Goal: Task Accomplishment & Management: Complete application form

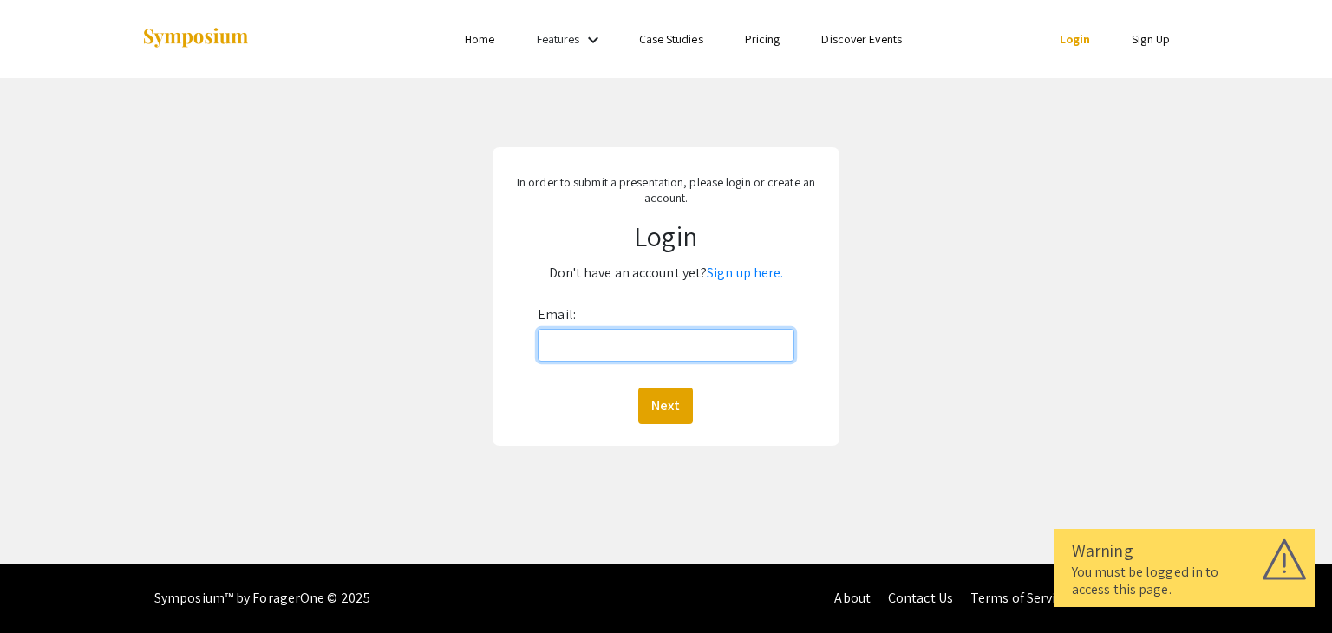
click at [624, 348] on input "Email:" at bounding box center [666, 345] width 256 height 33
type input "[EMAIL_ADDRESS][DOMAIN_NAME]"
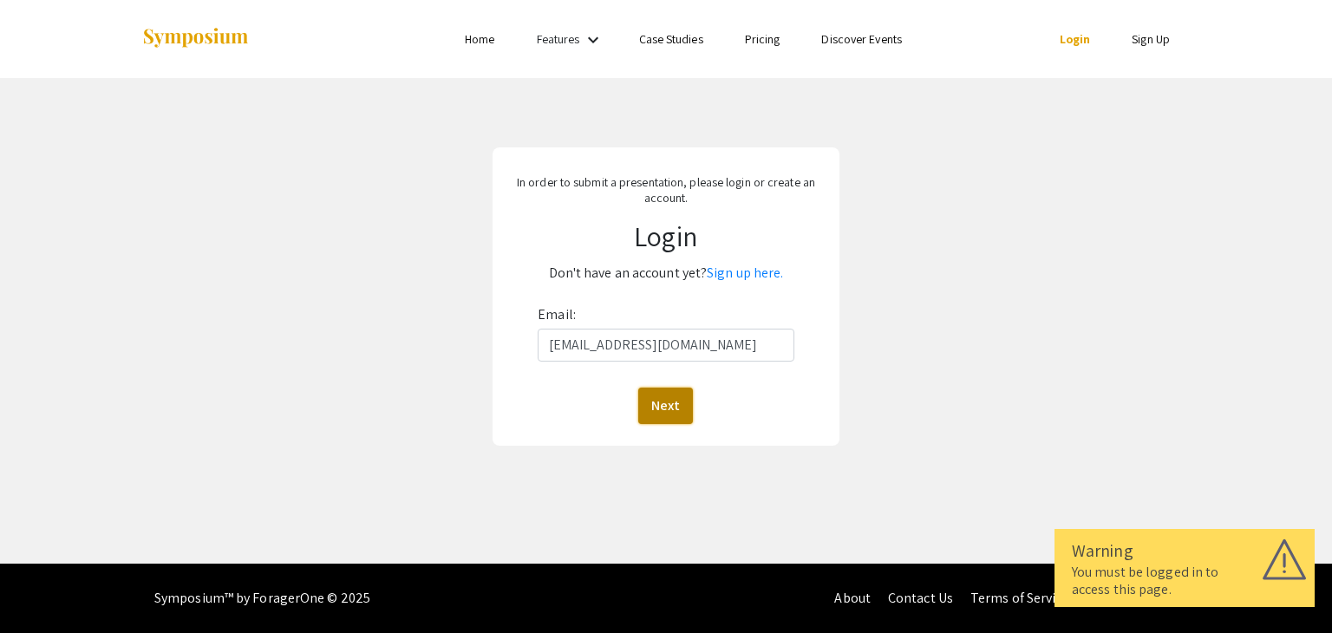
click at [656, 396] on button "Next" at bounding box center [665, 406] width 55 height 36
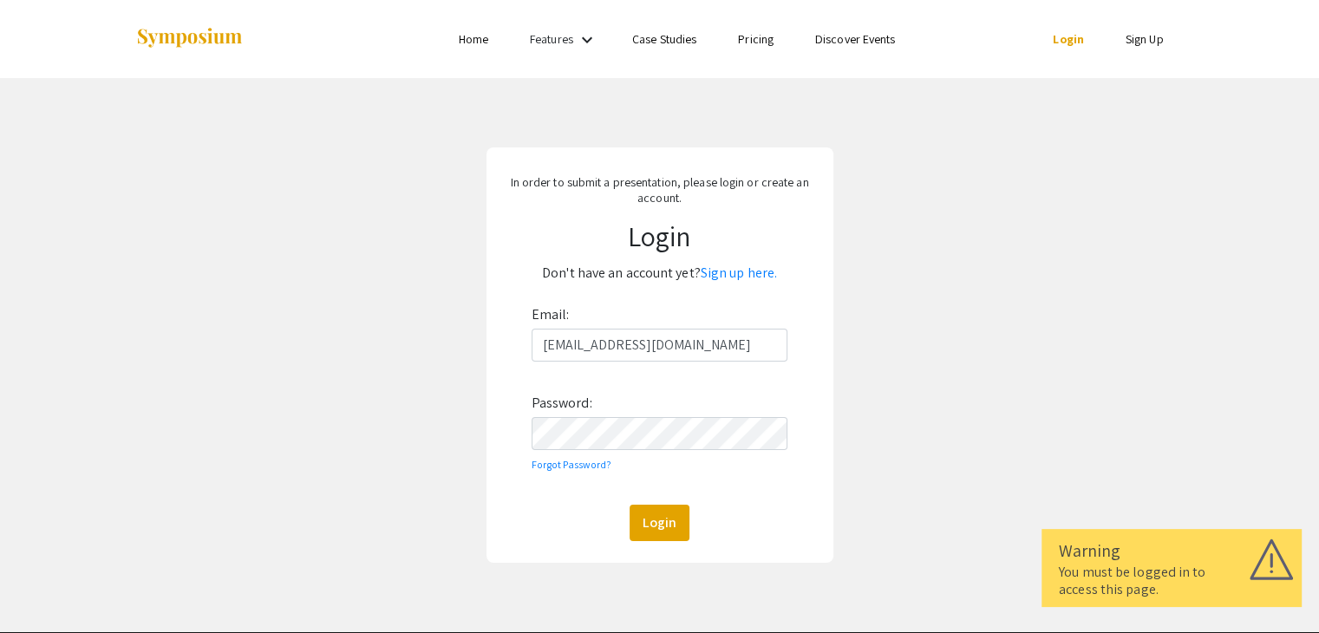
click at [630, 450] on div "Email: [EMAIL_ADDRESS][DOMAIN_NAME] Password: Forgot Password? Login" at bounding box center [660, 421] width 257 height 240
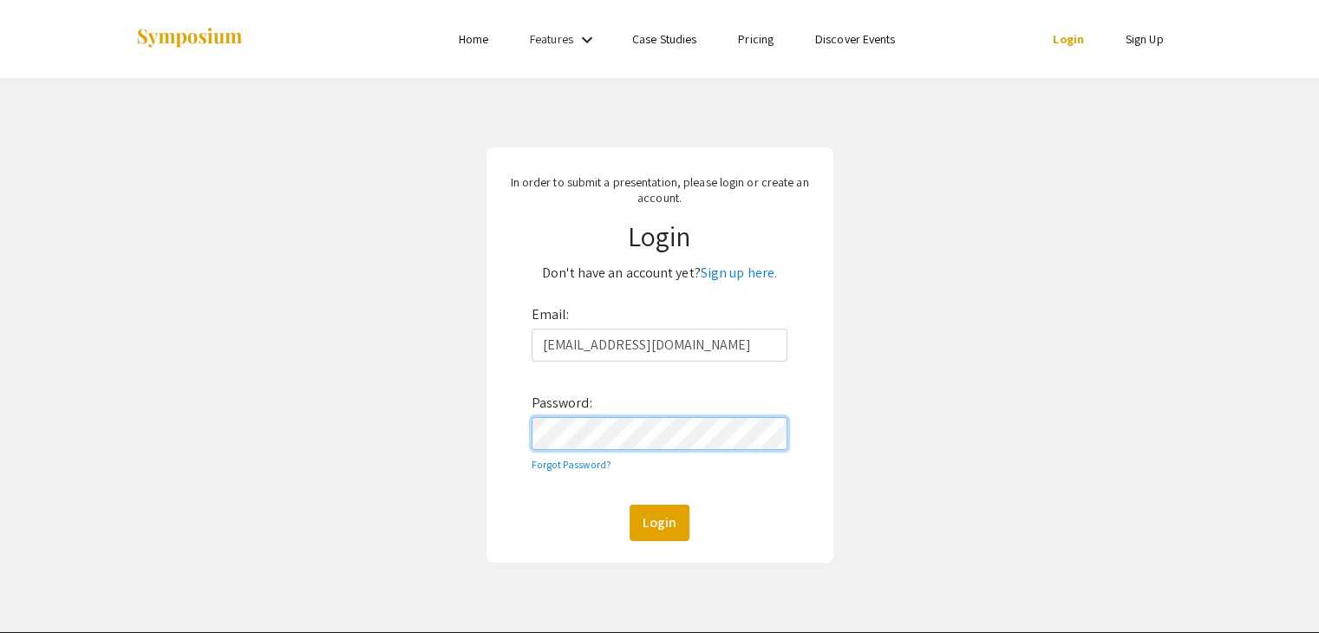
click at [630, 505] on button "Login" at bounding box center [660, 523] width 60 height 36
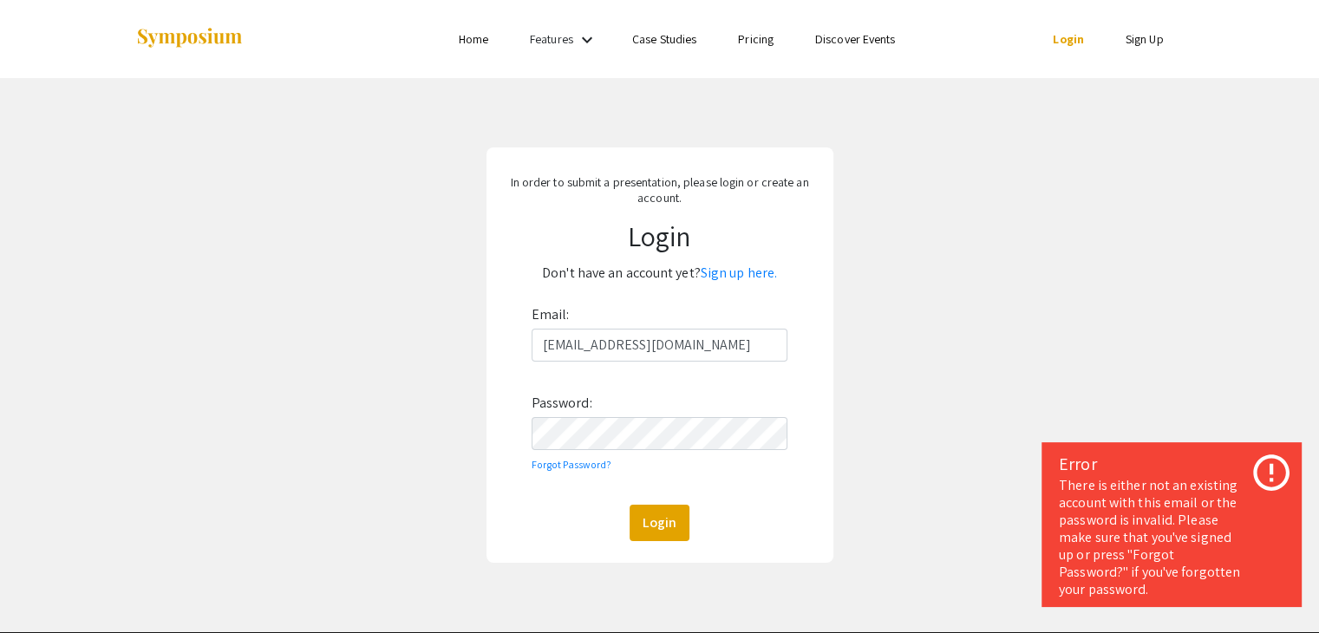
click at [1263, 474] on icon at bounding box center [1271, 472] width 43 height 43
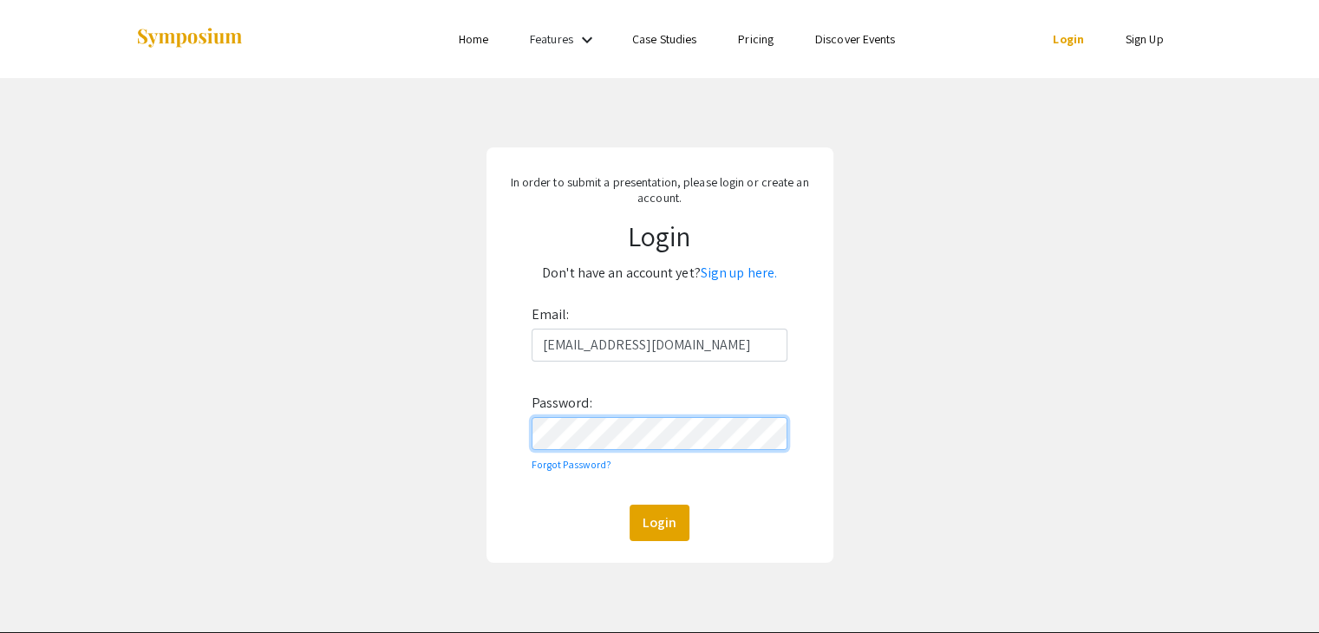
click at [436, 431] on div "In order to submit a presentation, please login or create an account. Login Don…" at bounding box center [659, 355] width 1345 height 554
click at [630, 505] on button "Login" at bounding box center [660, 523] width 60 height 36
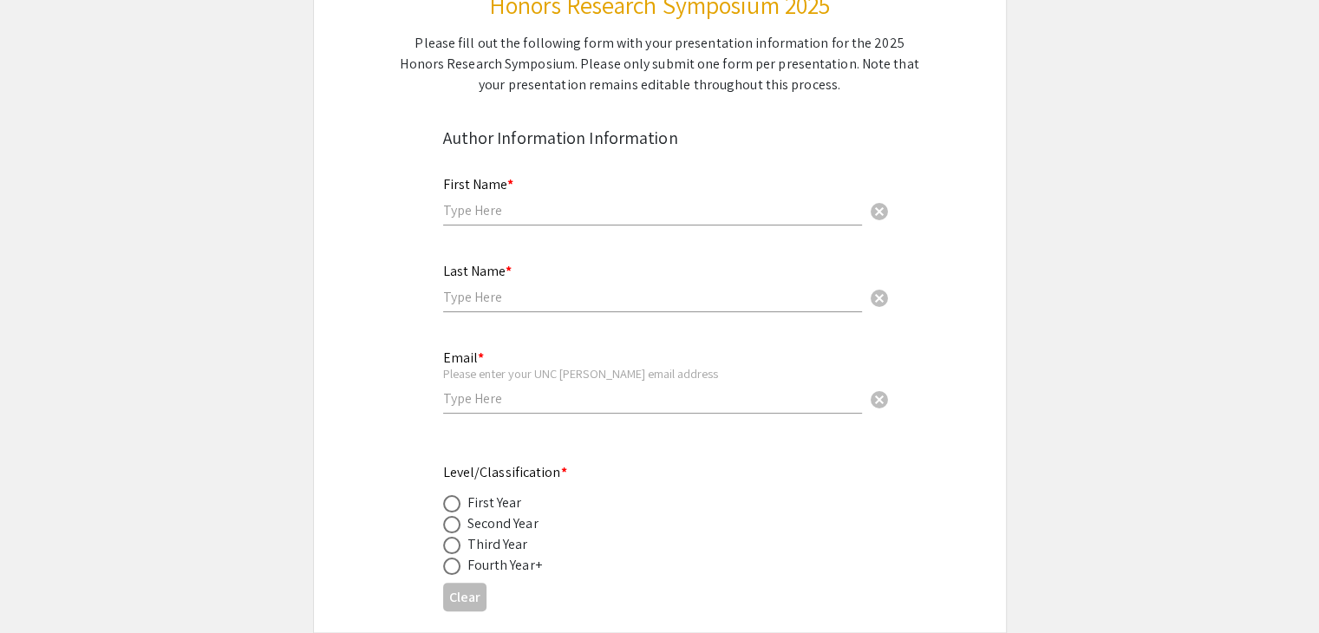
scroll to position [250, 0]
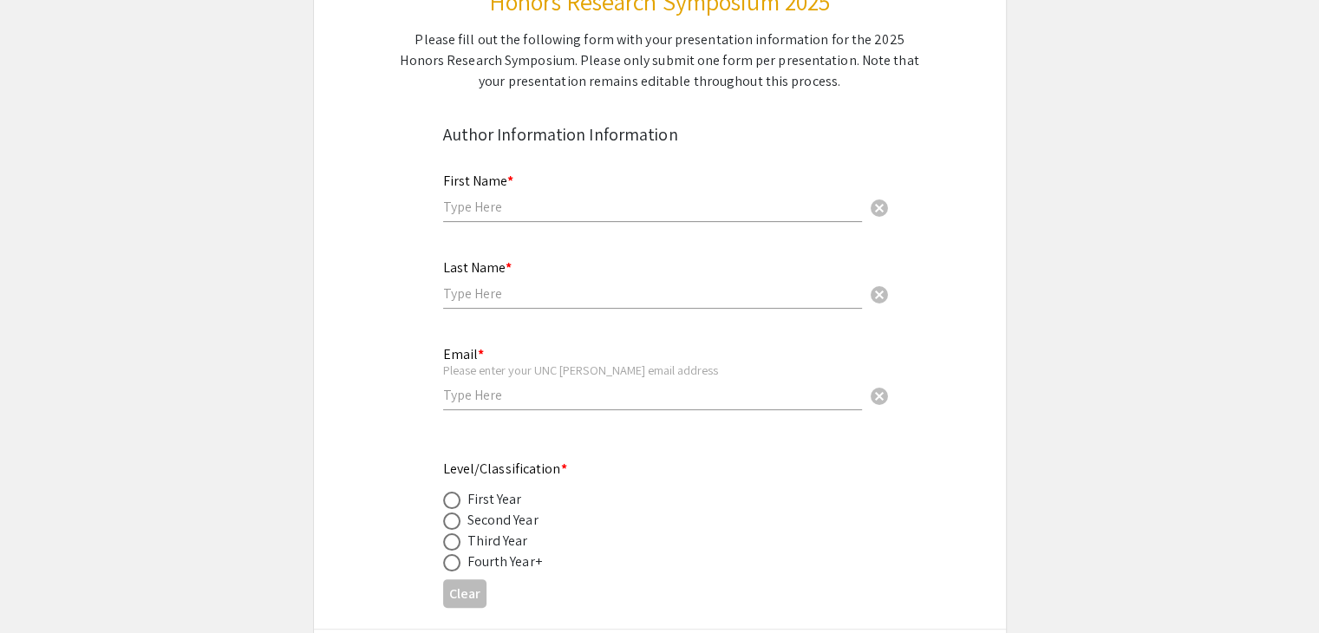
click at [704, 228] on div "First Name * cancel" at bounding box center [652, 197] width 419 height 83
click at [711, 210] on input "text" at bounding box center [652, 207] width 419 height 18
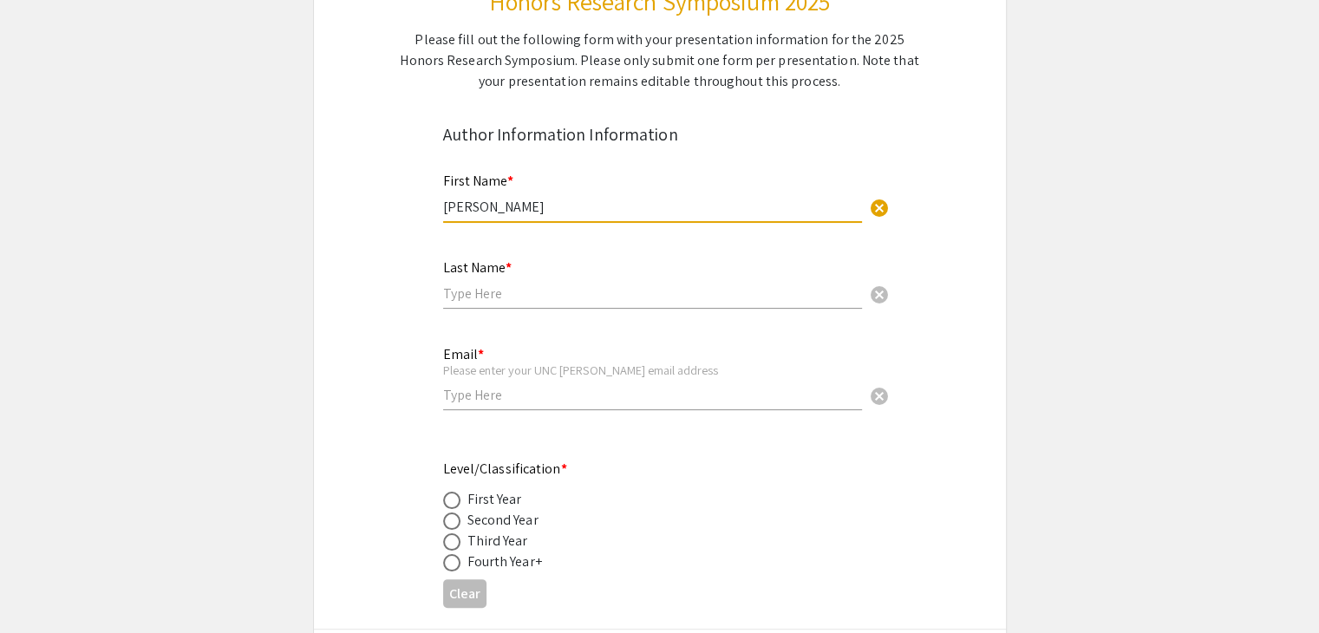
type input "[PERSON_NAME]"
click at [696, 285] on input "text" at bounding box center [652, 293] width 419 height 18
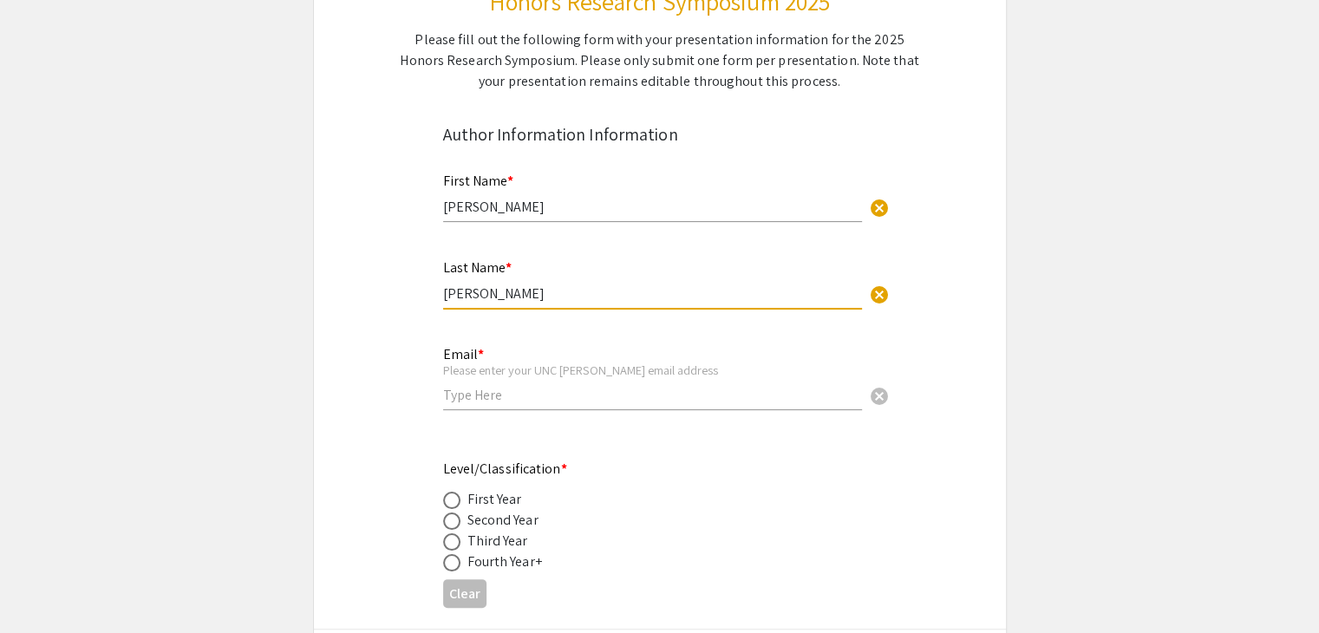
type input "[PERSON_NAME]"
click at [630, 407] on div "Email * Please enter your UNC [PERSON_NAME] email address cancel" at bounding box center [652, 370] width 419 height 81
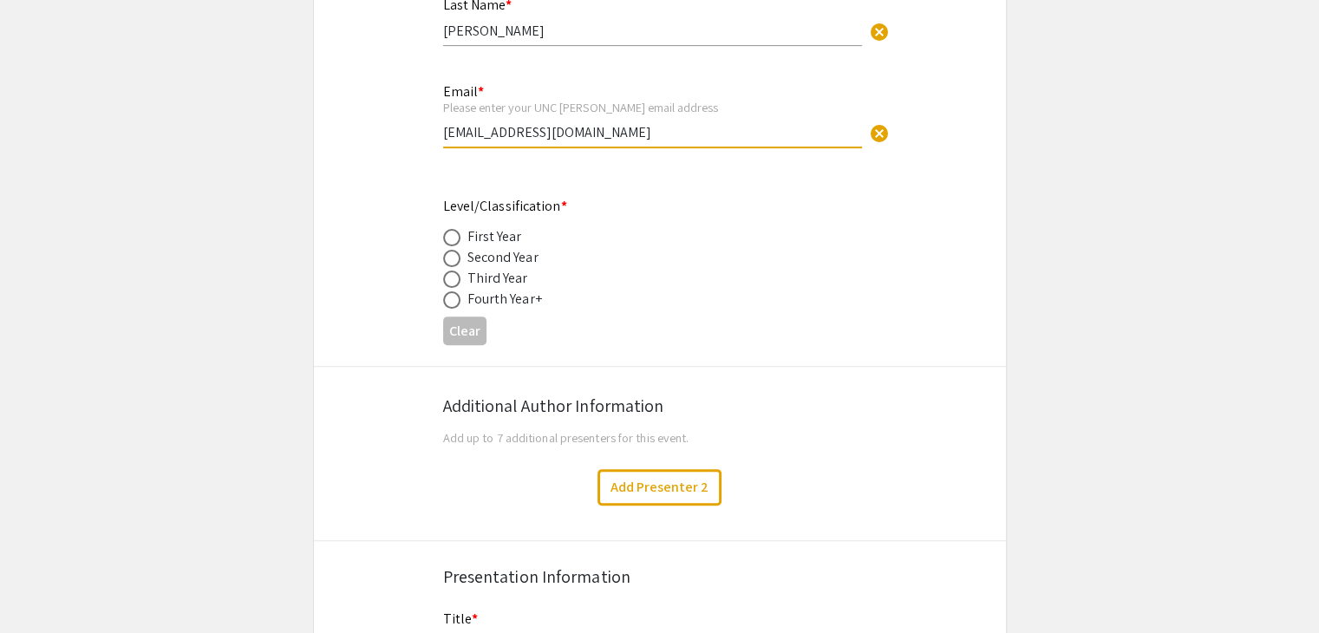
scroll to position [524, 0]
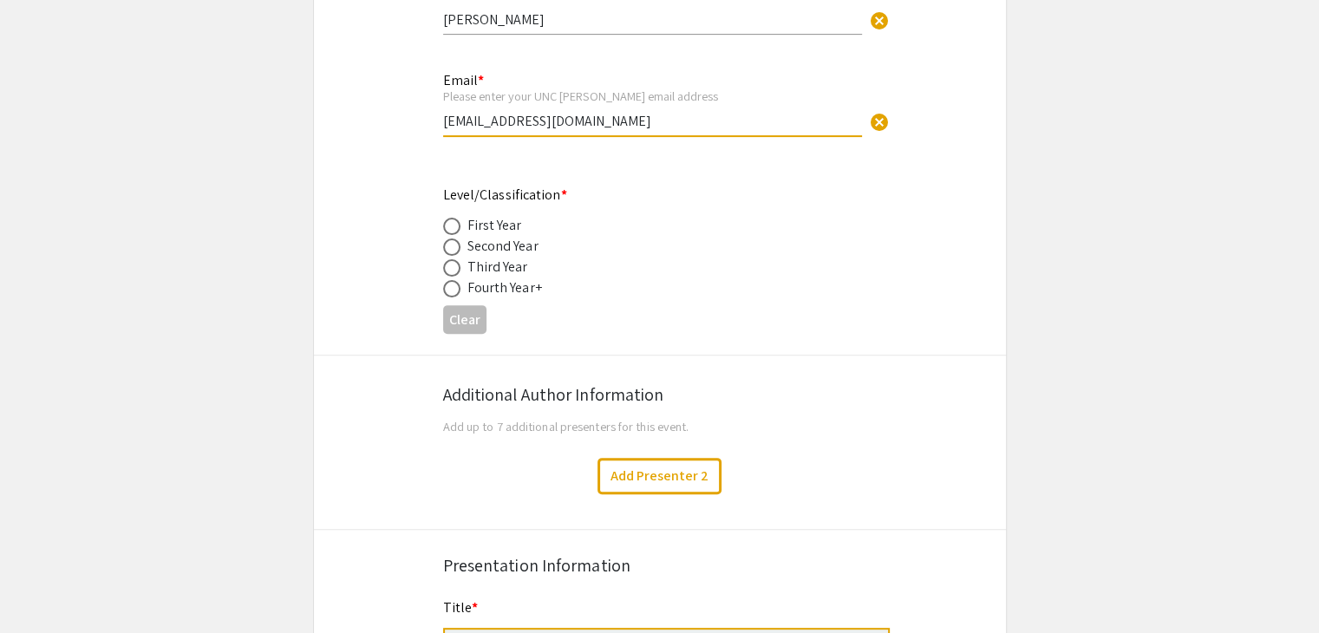
type input "[EMAIL_ADDRESS][DOMAIN_NAME]"
click at [446, 246] on span at bounding box center [451, 246] width 17 height 17
click at [446, 246] on input "radio" at bounding box center [451, 246] width 17 height 17
radio input "true"
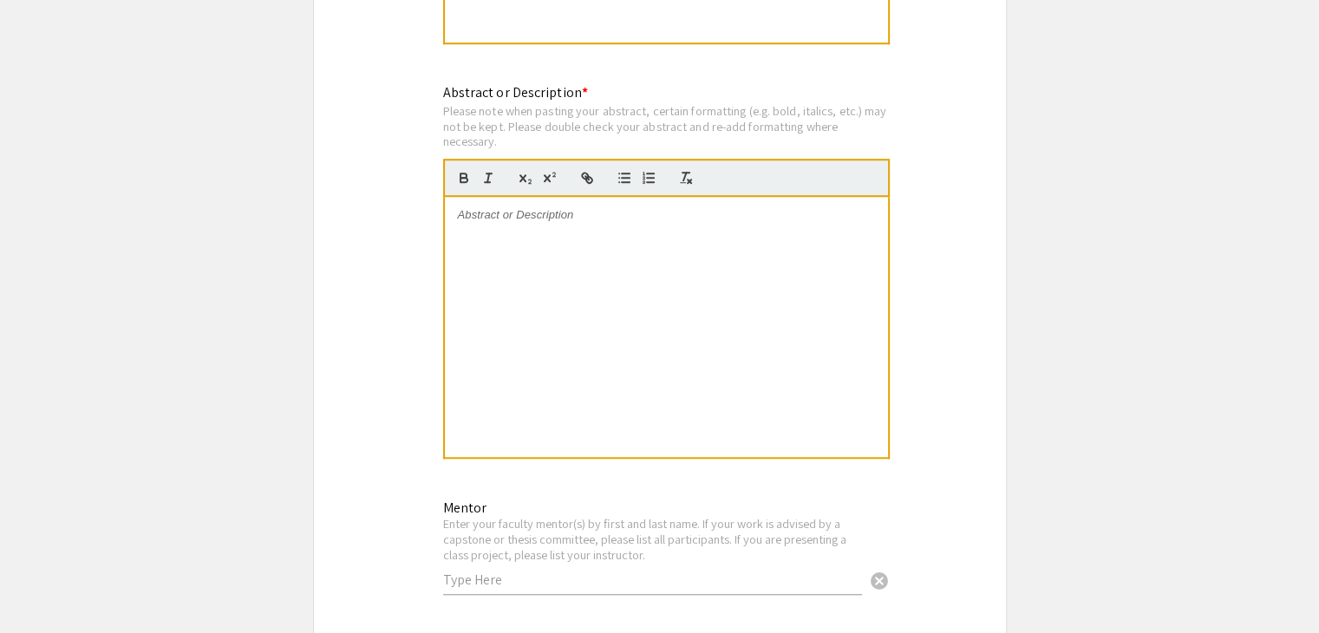
scroll to position [1408, 0]
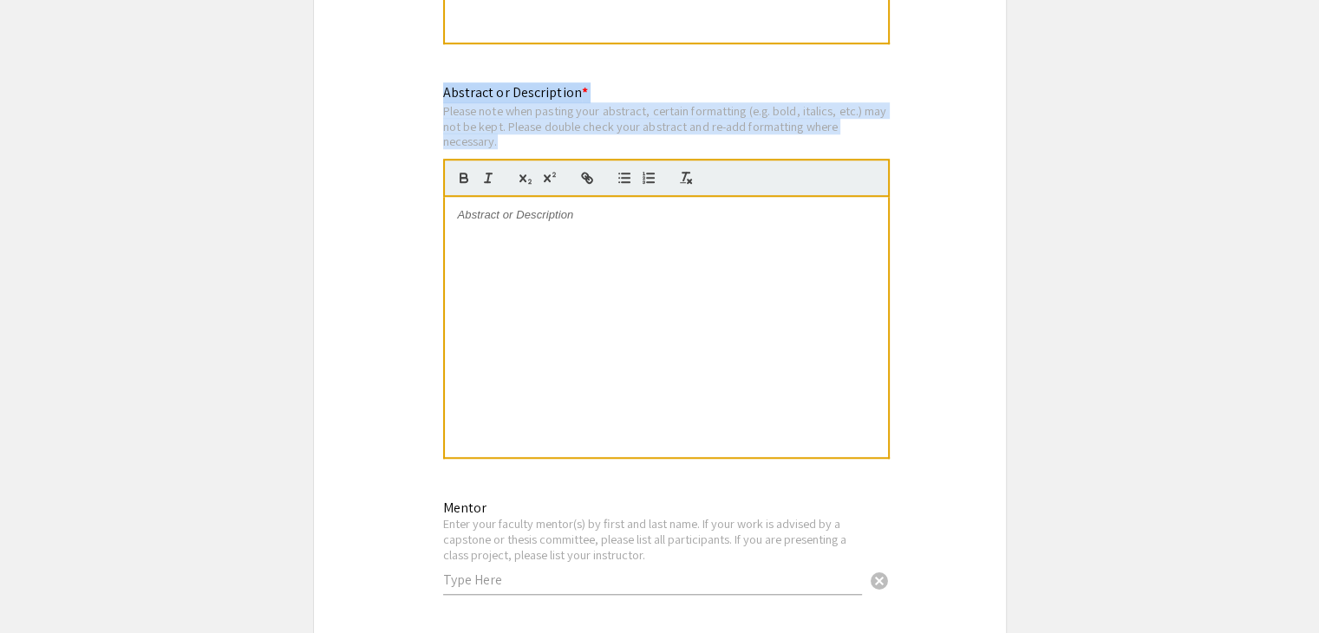
drag, startPoint x: 539, startPoint y: 146, endPoint x: 413, endPoint y: 75, distance: 145.2
click at [413, 75] on div "Symposium Presentation Submission Honors Research Symposium 2025 Please fill ou…" at bounding box center [660, 485] width 694 height 3593
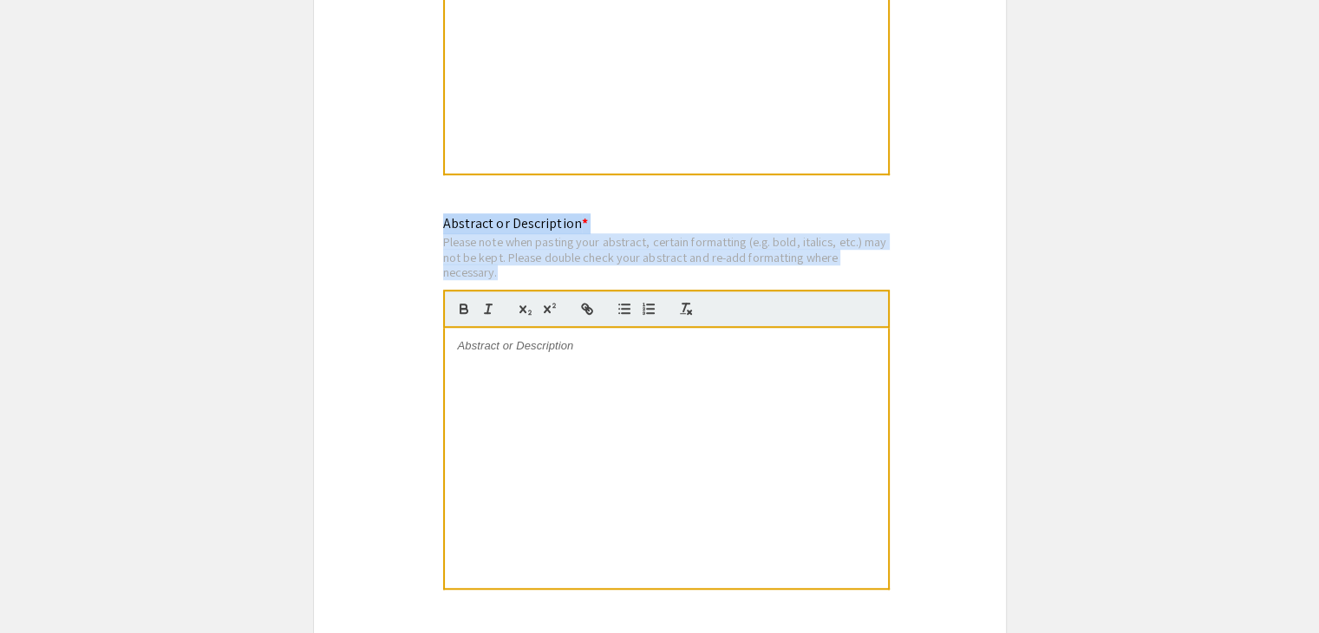
scroll to position [1277, 0]
copy div "Abstract or Description * Please note when pasting your abstract, certain forma…"
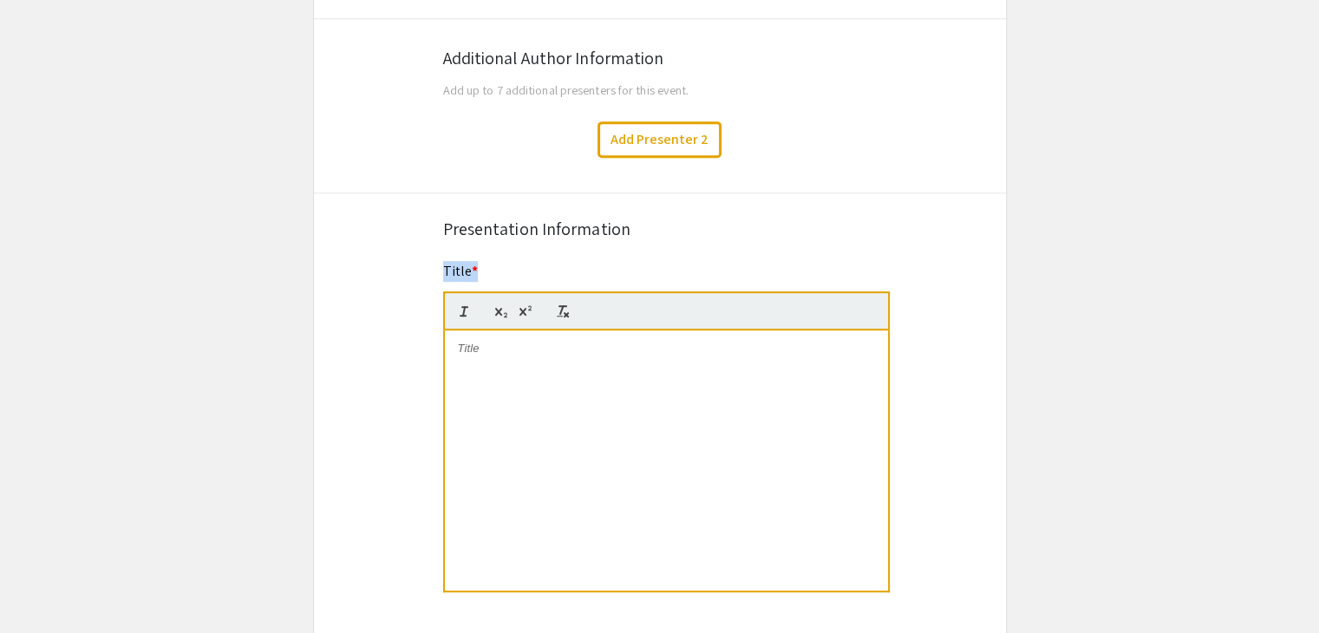
drag, startPoint x: 565, startPoint y: 252, endPoint x: 390, endPoint y: 275, distance: 175.8
copy mat-label "Title *"
